Goal: Task Accomplishment & Management: Use online tool/utility

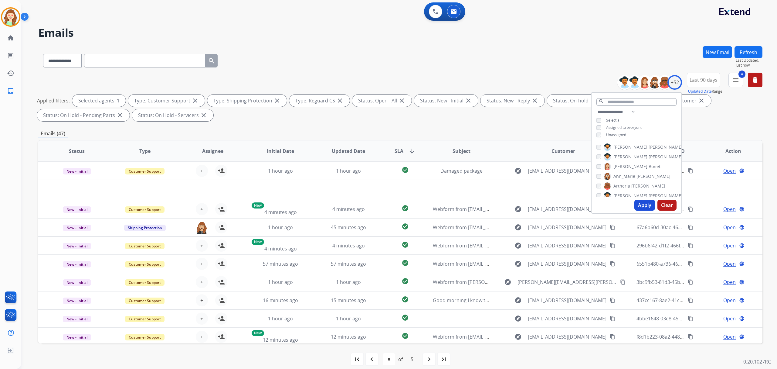
select select "**********"
select select "*"
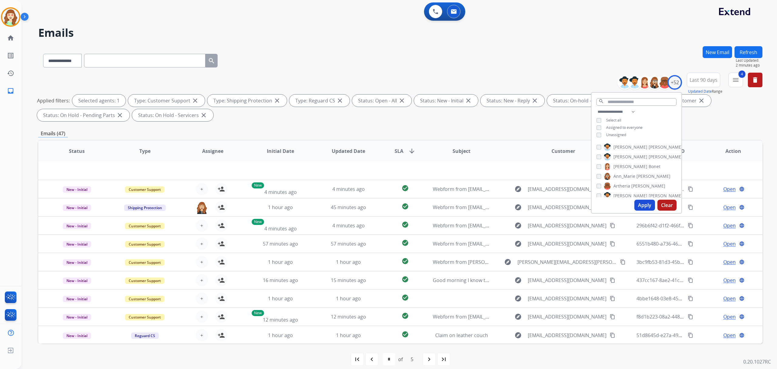
click at [504, 67] on div "**********" at bounding box center [400, 59] width 724 height 26
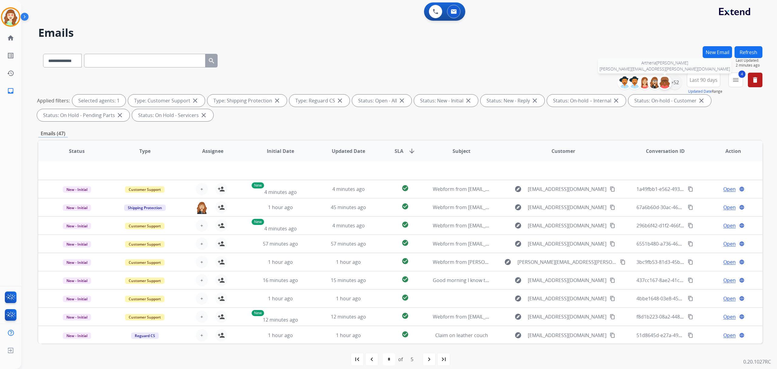
click at [669, 82] on img at bounding box center [665, 82] width 12 height 12
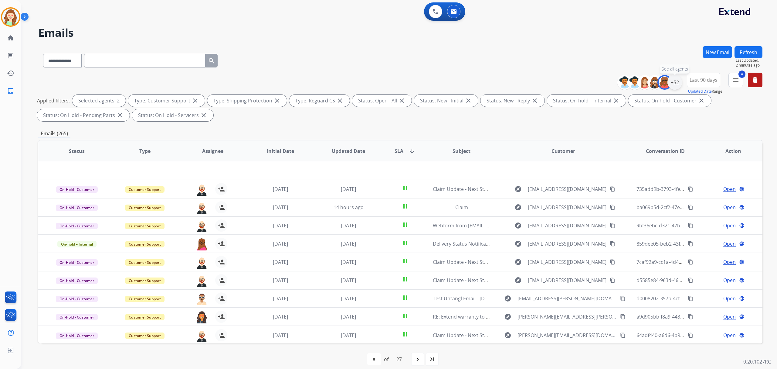
click at [675, 81] on div "+52" at bounding box center [675, 82] width 15 height 15
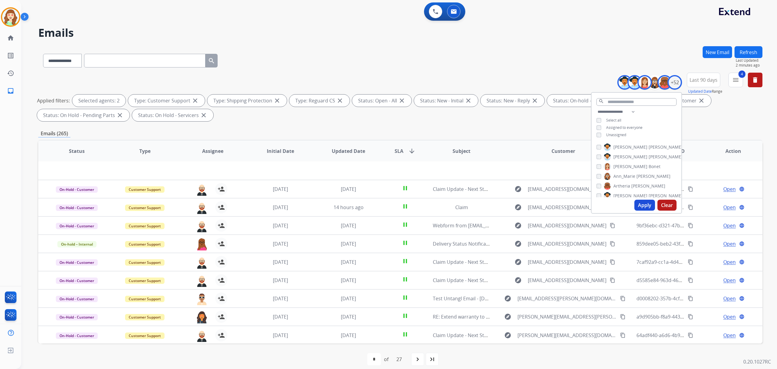
click at [594, 175] on div "[PERSON_NAME] [PERSON_NAME] [PERSON_NAME] [PERSON_NAME] [PERSON_NAME] [PERSON_N…" at bounding box center [637, 169] width 90 height 56
click at [641, 205] on button "Apply" at bounding box center [645, 204] width 21 height 11
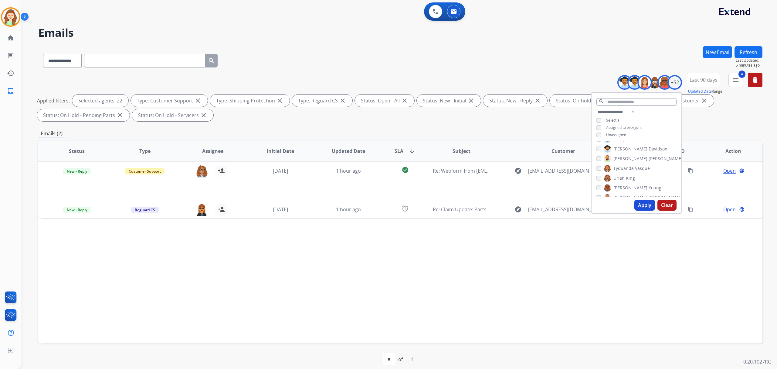
scroll to position [0, 0]
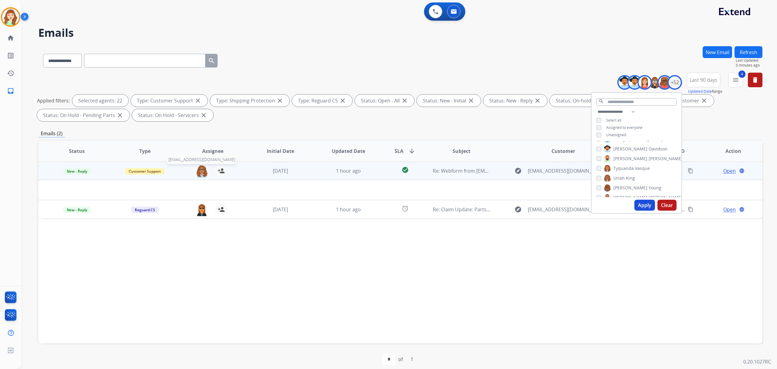
click at [201, 168] on img at bounding box center [202, 171] width 12 height 13
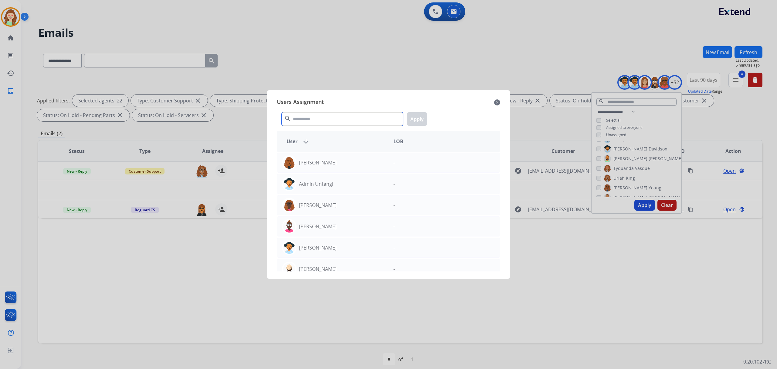
click at [342, 123] on input "text" at bounding box center [342, 119] width 121 height 14
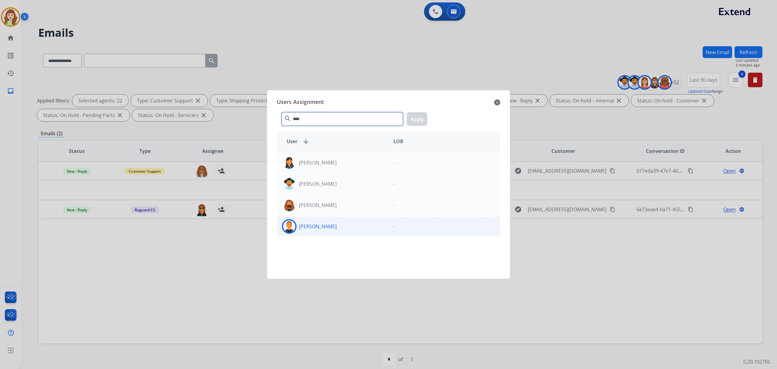
type input "****"
click at [335, 229] on div "[PERSON_NAME]" at bounding box center [332, 226] width 111 height 15
click at [416, 119] on button "Apply" at bounding box center [417, 119] width 21 height 14
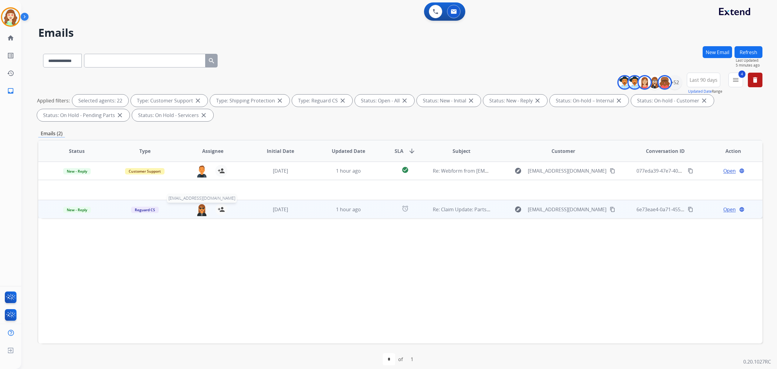
click at [204, 208] on img at bounding box center [202, 209] width 12 height 13
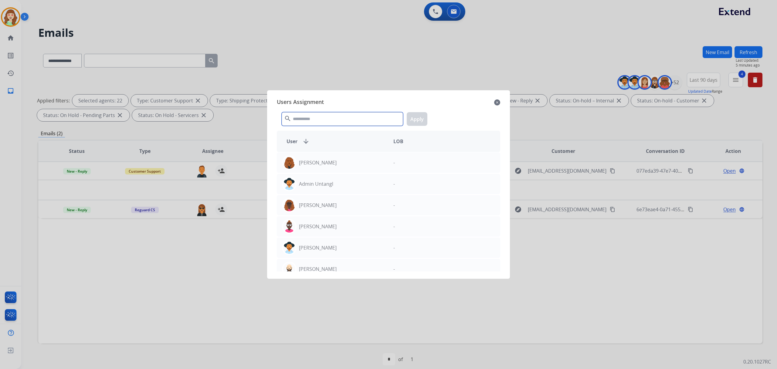
click at [319, 120] on input "text" at bounding box center [342, 119] width 121 height 14
type input "****"
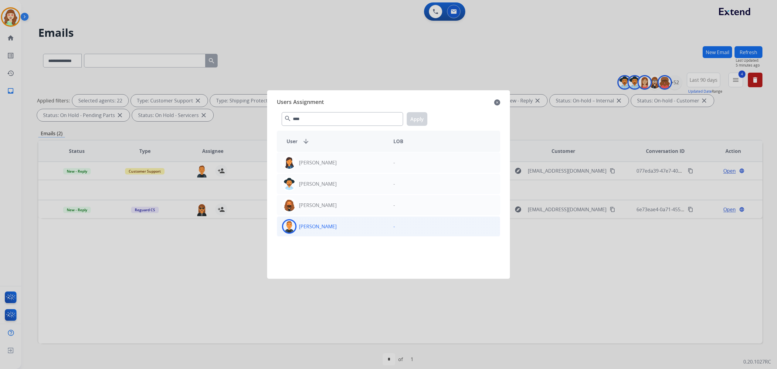
click at [341, 231] on div "[PERSON_NAME]" at bounding box center [332, 226] width 111 height 15
click at [420, 117] on button "Apply" at bounding box center [417, 119] width 21 height 14
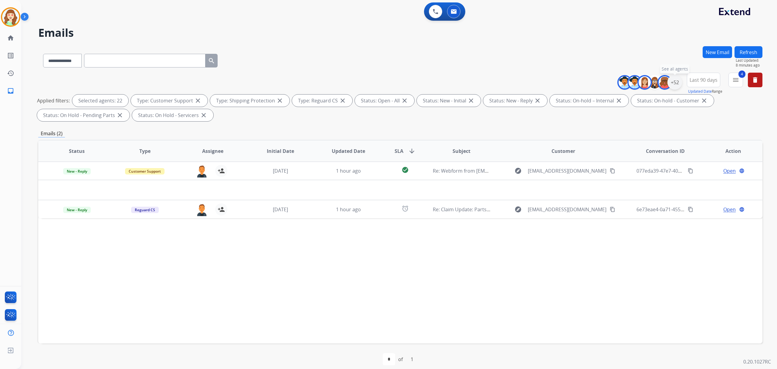
click at [669, 82] on div "+52" at bounding box center [675, 82] width 15 height 15
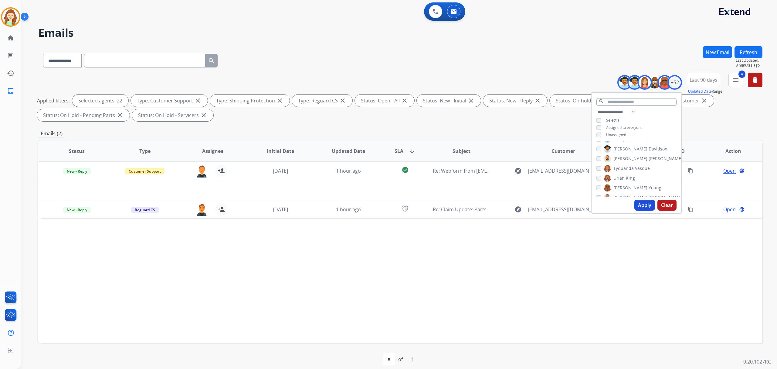
click at [601, 129] on div "**********" at bounding box center [637, 124] width 90 height 32
click at [642, 206] on button "Apply" at bounding box center [645, 204] width 21 height 11
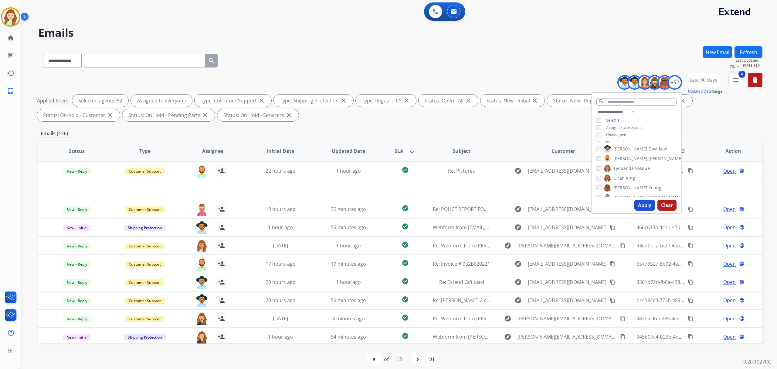
drag, startPoint x: 738, startPoint y: 77, endPoint x: 734, endPoint y: 78, distance: 3.8
click at [737, 77] on mat-icon "menu" at bounding box center [735, 79] width 7 height 7
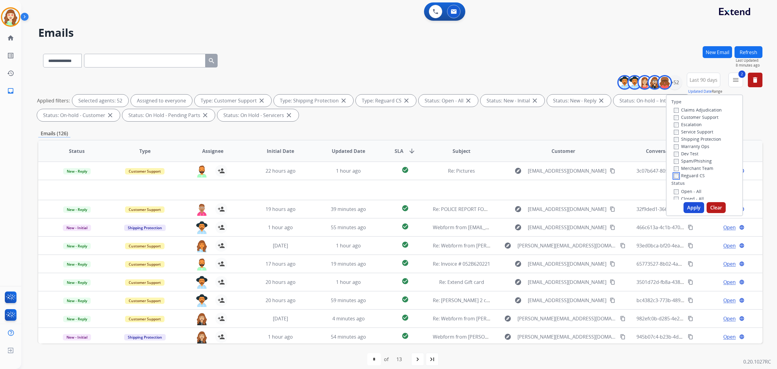
click at [674, 178] on div "Reguard CS" at bounding box center [698, 175] width 48 height 7
click at [672, 146] on div "Claims Adjudication Customer Support Escalation Service Support Shipping Protec…" at bounding box center [697, 142] width 50 height 73
click at [690, 208] on button "Apply" at bounding box center [694, 207] width 21 height 11
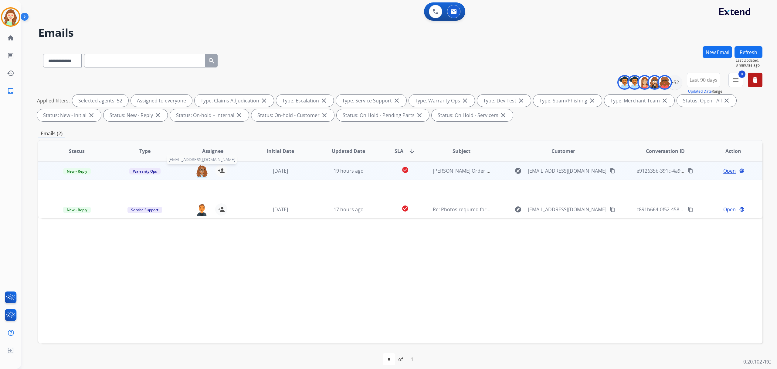
click at [201, 169] on img at bounding box center [202, 171] width 12 height 13
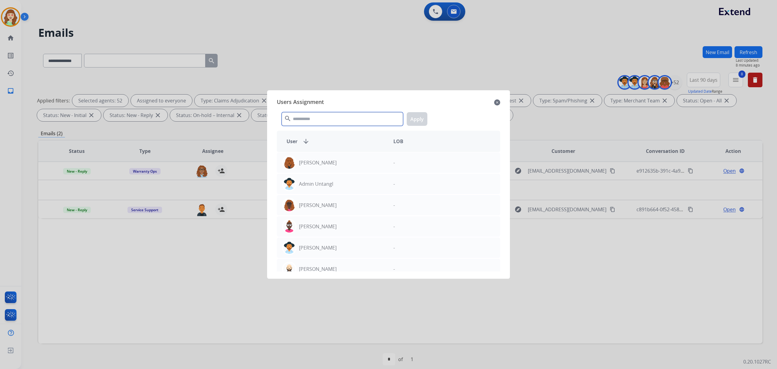
click at [347, 124] on input "text" at bounding box center [342, 119] width 121 height 14
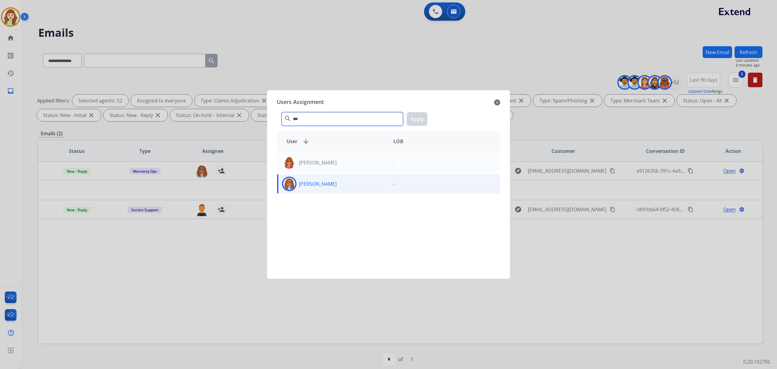
type input "***"
click at [342, 188] on div "[PERSON_NAME]" at bounding box center [332, 183] width 111 height 15
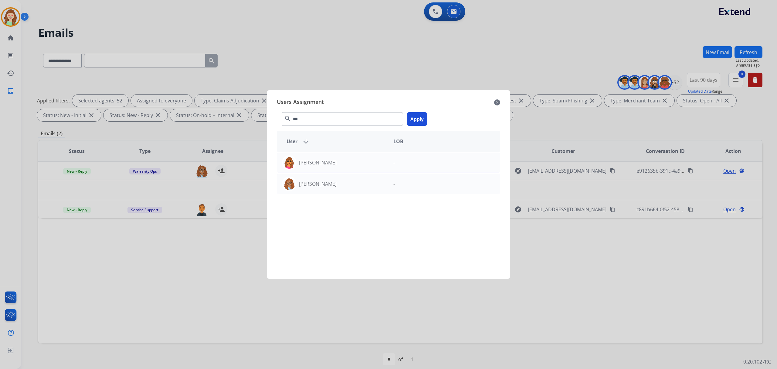
click at [418, 121] on button "Apply" at bounding box center [417, 119] width 21 height 14
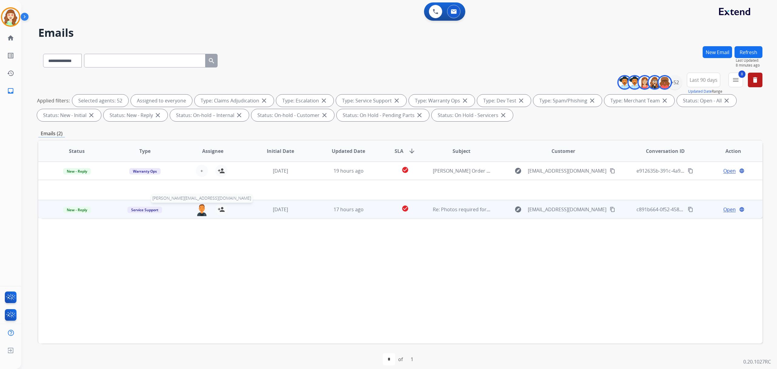
click at [200, 211] on img at bounding box center [202, 209] width 12 height 13
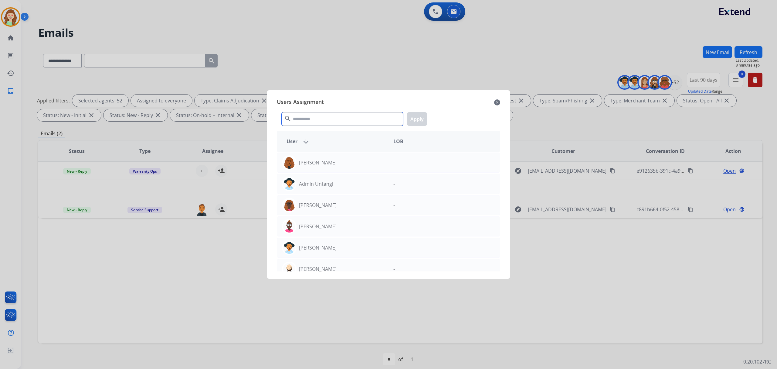
click at [334, 119] on input "text" at bounding box center [342, 119] width 121 height 14
type input "****"
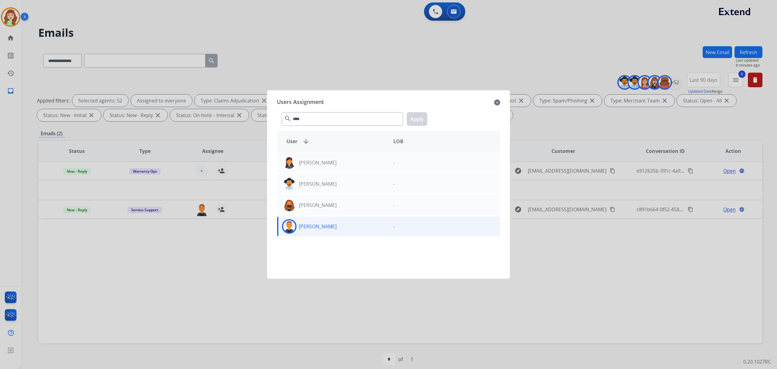
drag, startPoint x: 332, startPoint y: 226, endPoint x: 402, endPoint y: 177, distance: 85.9
click at [331, 226] on div "[PERSON_NAME]" at bounding box center [332, 226] width 111 height 15
click at [422, 118] on button "Apply" at bounding box center [417, 119] width 21 height 14
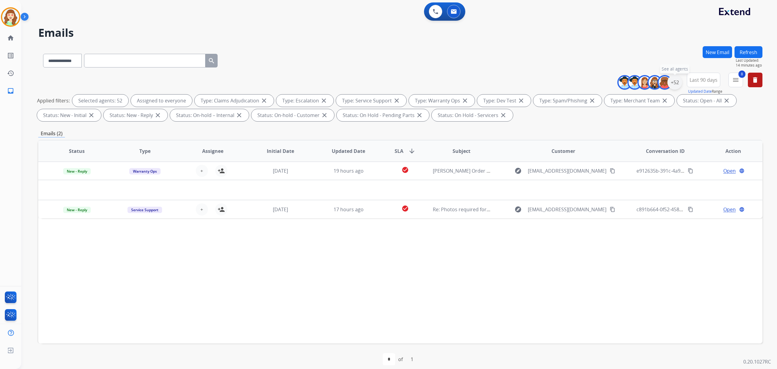
click at [672, 78] on div "+52" at bounding box center [675, 82] width 15 height 15
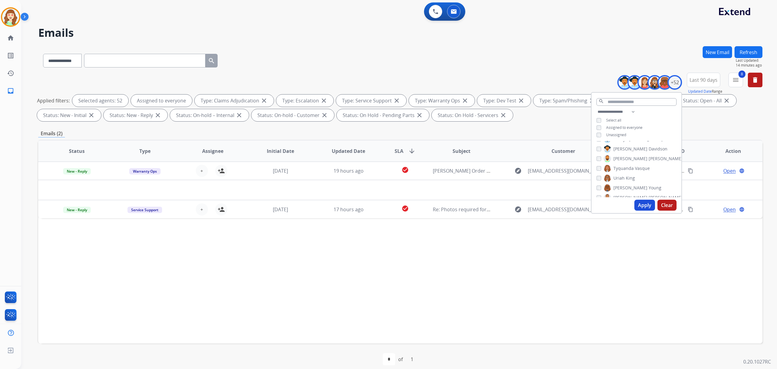
click at [645, 204] on button "Apply" at bounding box center [645, 204] width 21 height 11
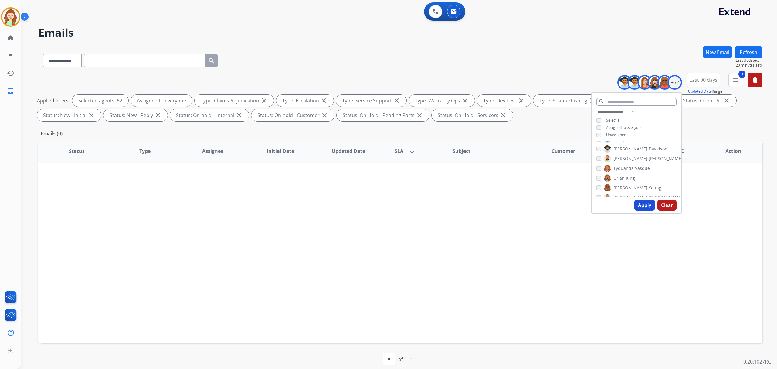
drag, startPoint x: 644, startPoint y: 203, endPoint x: 640, endPoint y: 203, distance: 3.7
click at [642, 203] on button "Apply" at bounding box center [645, 204] width 21 height 11
click at [649, 205] on button "Apply" at bounding box center [645, 204] width 21 height 11
